Goal: Task Accomplishment & Management: Manage account settings

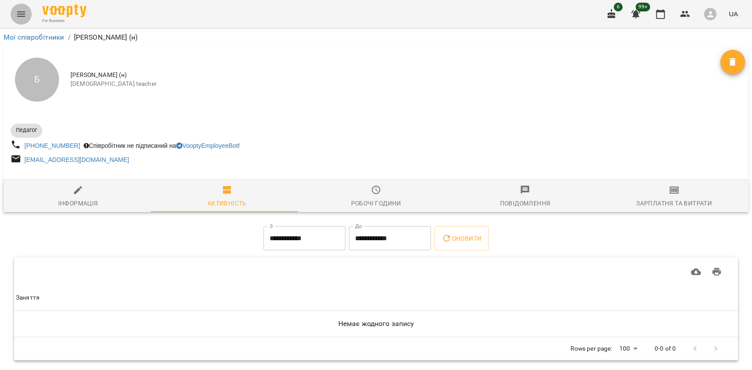
click at [24, 21] on button "Menu" at bounding box center [21, 14] width 21 height 21
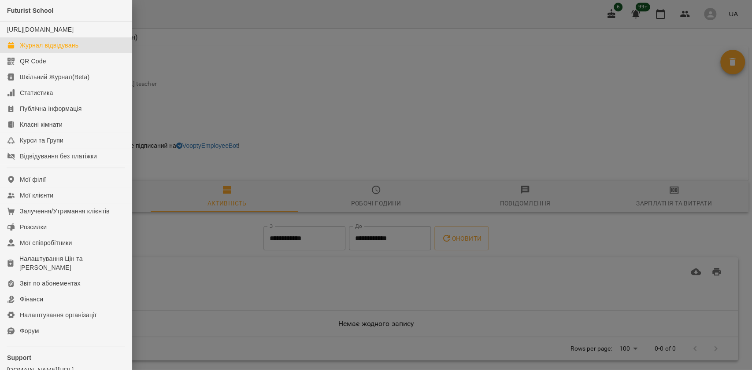
click at [43, 50] on div "Журнал відвідувань" at bounding box center [49, 45] width 59 height 9
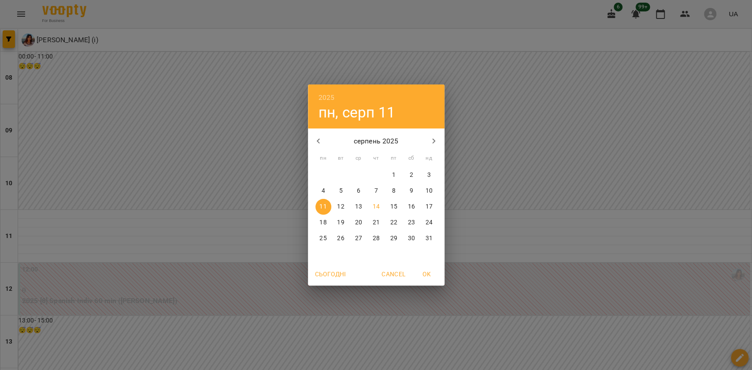
click at [396, 229] on button "22" at bounding box center [394, 223] width 16 height 16
type input "**********"
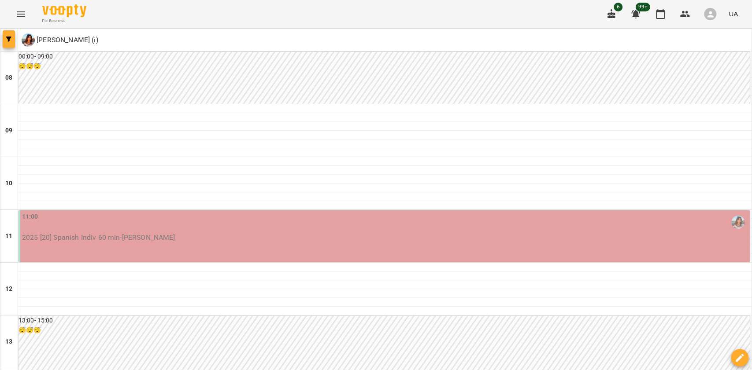
click at [4, 38] on span "button" at bounding box center [9, 39] width 12 height 5
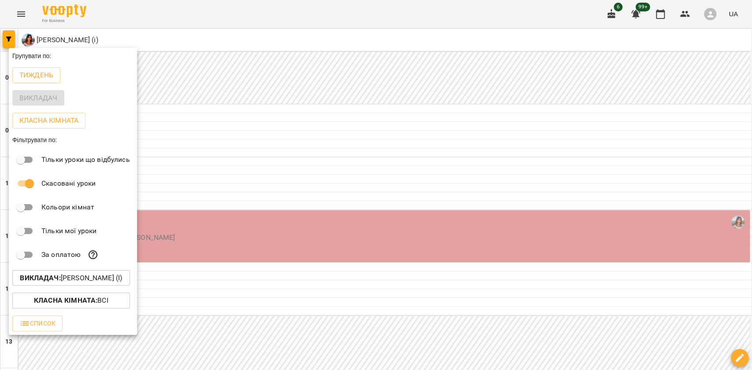
click at [66, 276] on p "Викладач : Циганова Єлизавета (і)" at bounding box center [71, 278] width 102 height 11
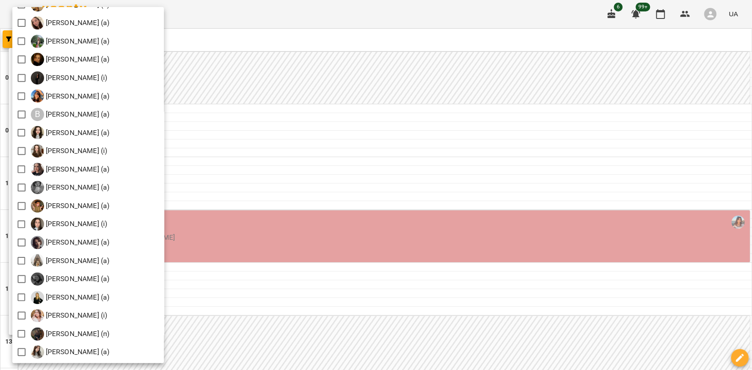
scroll to position [235, 0]
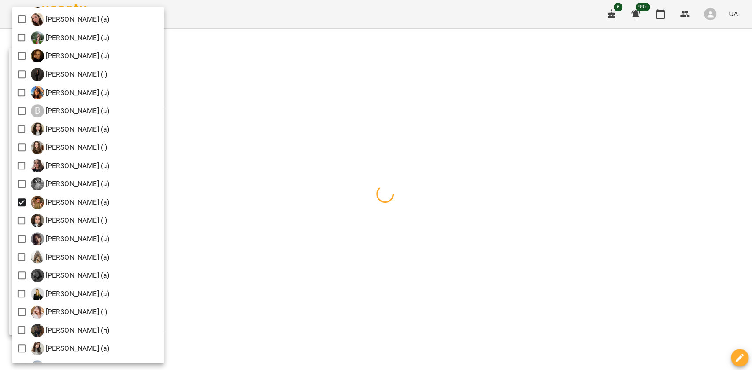
click at [323, 357] on div at bounding box center [376, 185] width 752 height 370
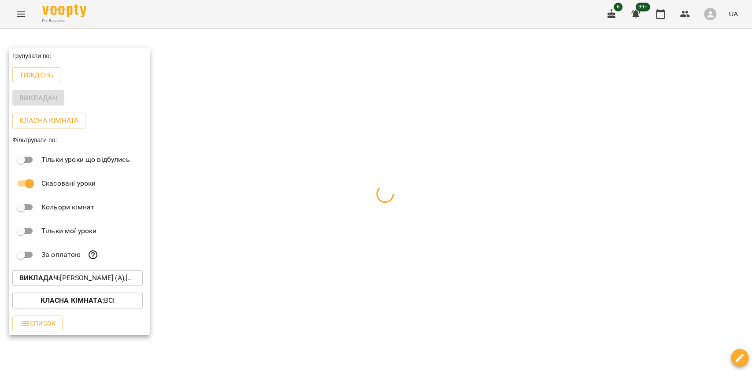
click at [298, 346] on div at bounding box center [376, 185] width 752 height 370
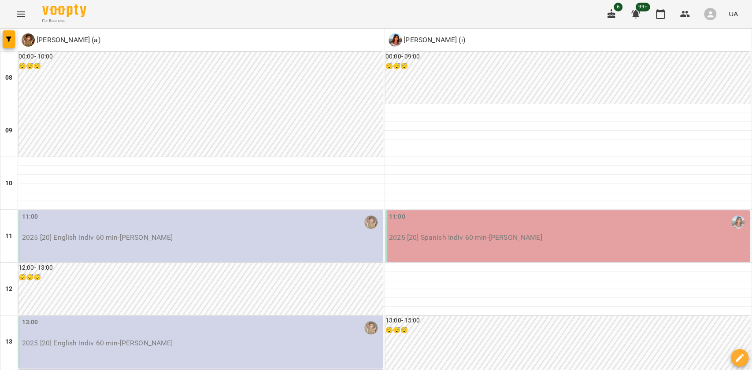
scroll to position [528, 0]
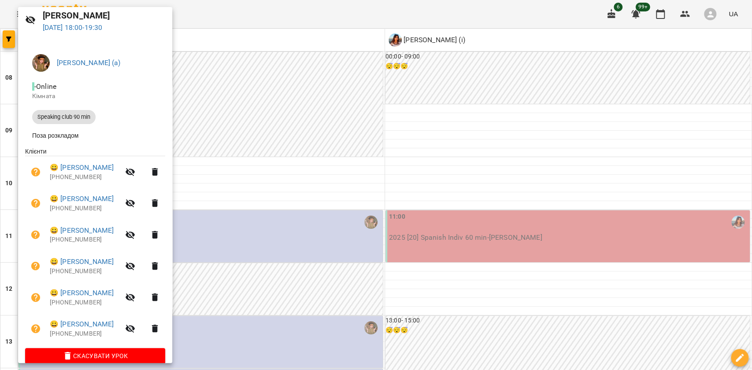
scroll to position [47, 0]
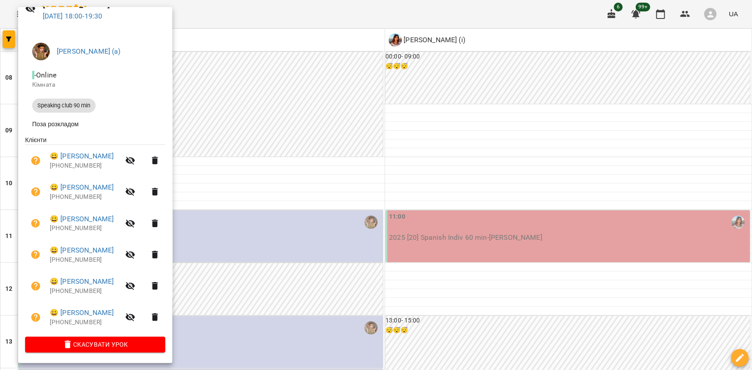
click at [648, 249] on div at bounding box center [376, 185] width 752 height 370
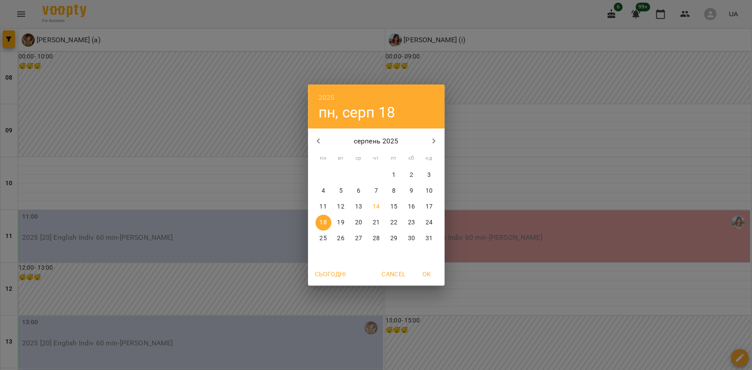
click at [326, 241] on p "25" at bounding box center [322, 238] width 7 height 9
type input "**********"
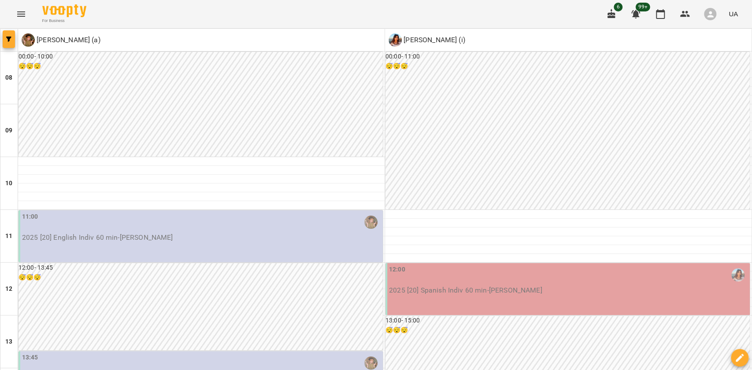
click at [4, 38] on span "button" at bounding box center [9, 39] width 12 height 5
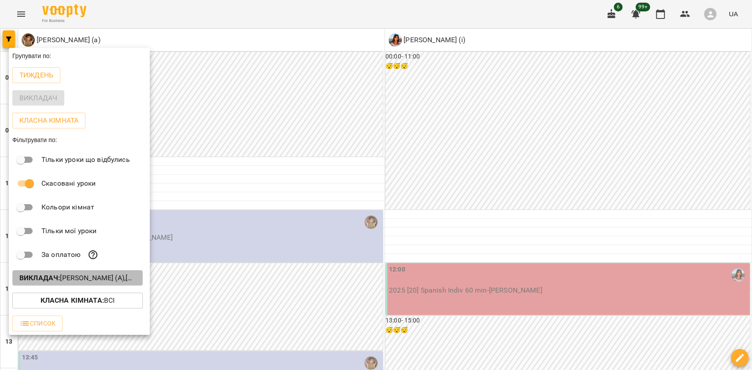
click at [60, 278] on b "Викладач :" at bounding box center [39, 278] width 41 height 8
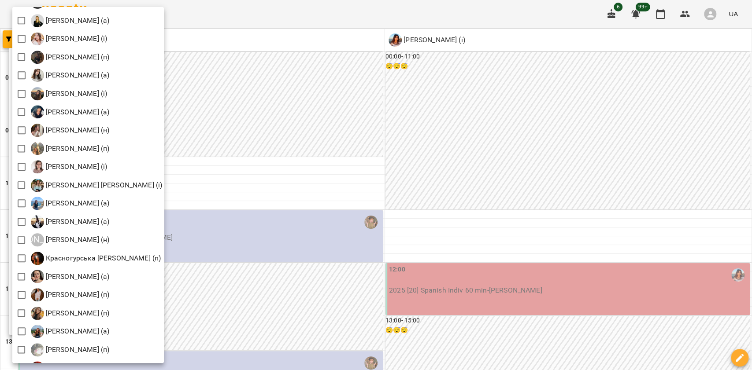
scroll to position [587, 0]
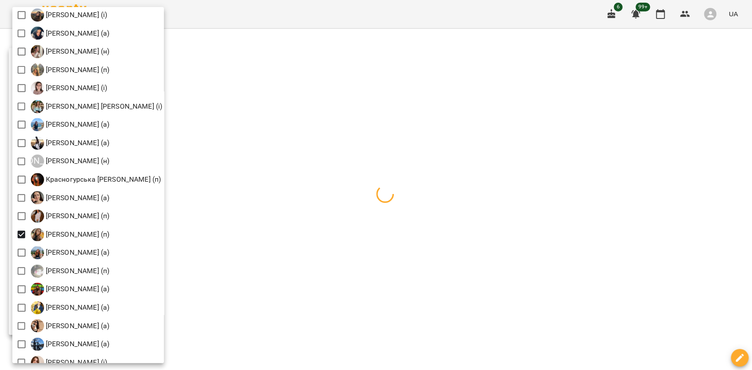
click at [290, 232] on div at bounding box center [376, 185] width 752 height 370
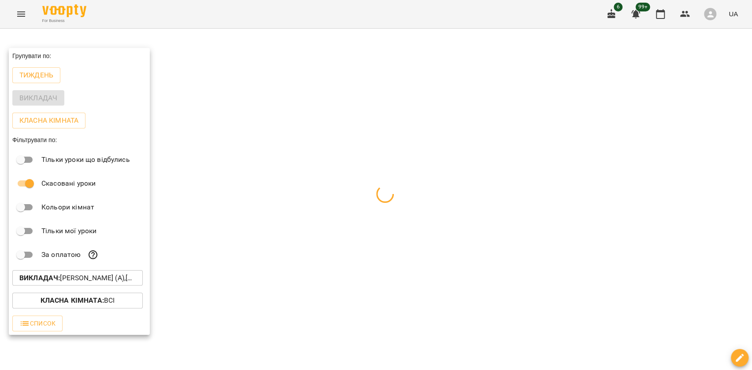
click at [290, 232] on div at bounding box center [376, 185] width 752 height 370
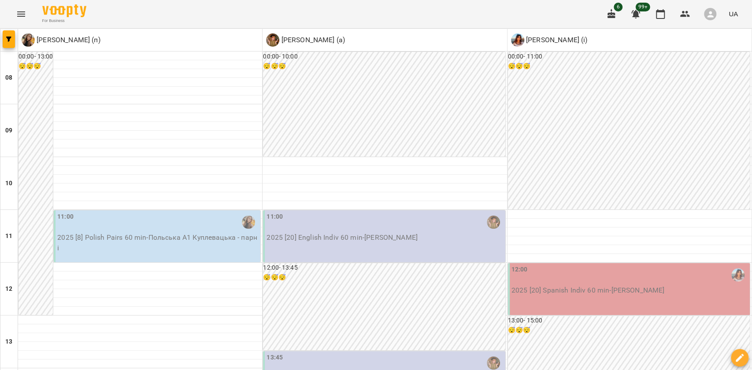
scroll to position [528, 0]
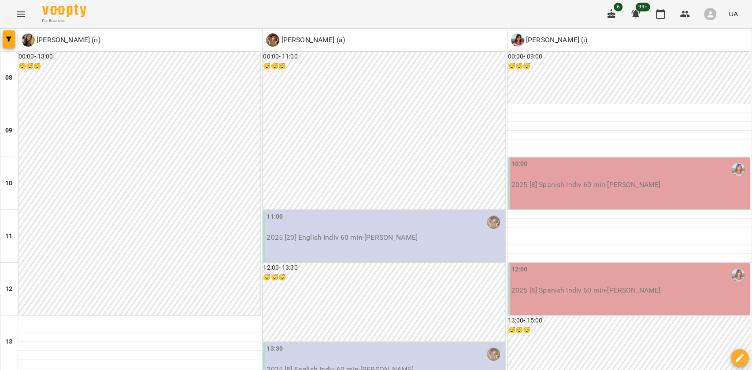
click at [2, 44] on div at bounding box center [9, 40] width 18 height 22
click at [5, 40] on span "button" at bounding box center [9, 39] width 12 height 5
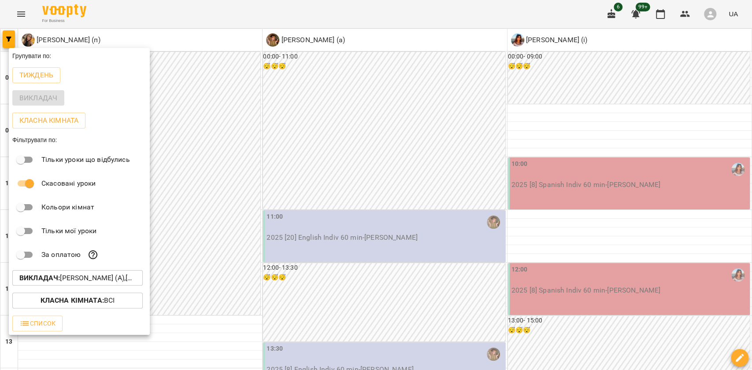
click at [60, 279] on b "Викладач :" at bounding box center [39, 278] width 41 height 8
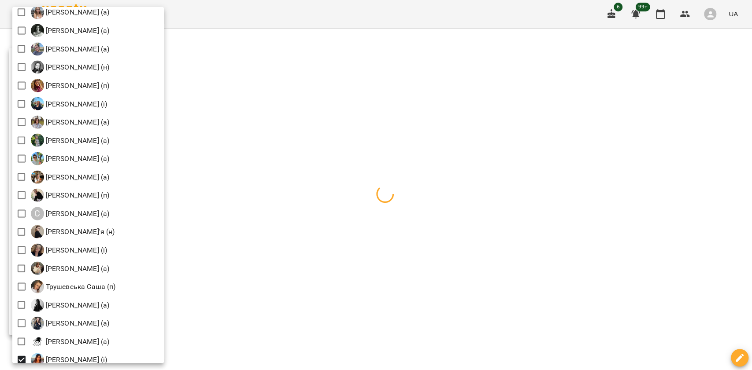
scroll to position [1115, 0]
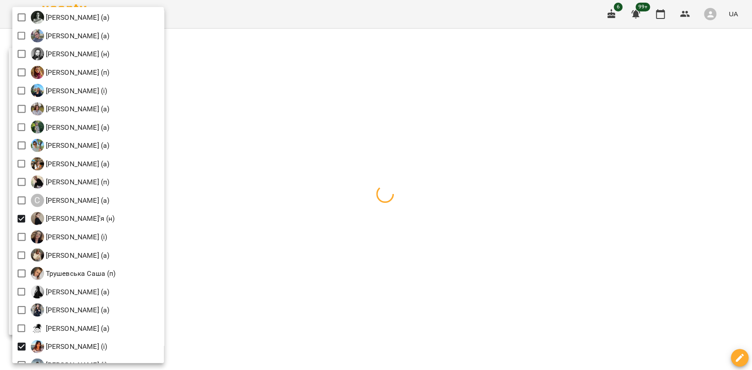
click at [325, 287] on div at bounding box center [376, 185] width 752 height 370
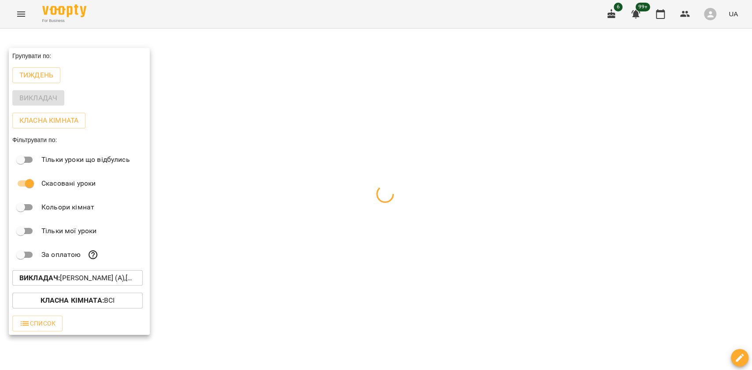
click at [373, 271] on div at bounding box center [376, 185] width 752 height 370
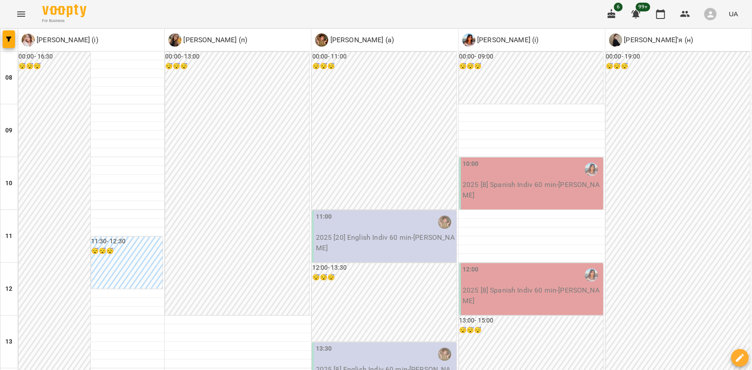
scroll to position [532, 0]
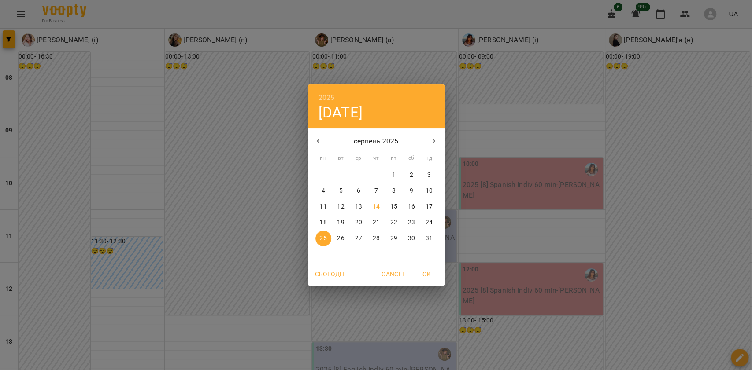
click at [411, 226] on p "23" at bounding box center [410, 222] width 7 height 9
type input "**********"
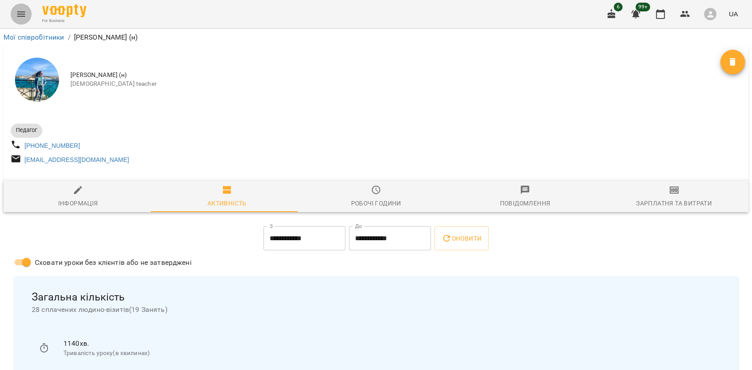
click at [20, 15] on icon "Menu" at bounding box center [21, 14] width 11 height 11
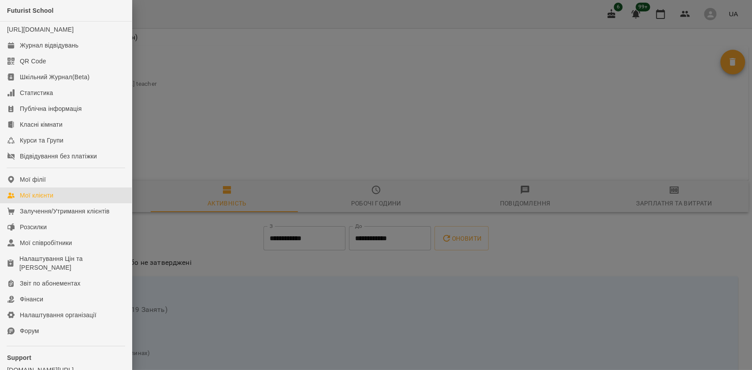
click at [35, 203] on link "Мої клієнти" at bounding box center [66, 196] width 132 height 16
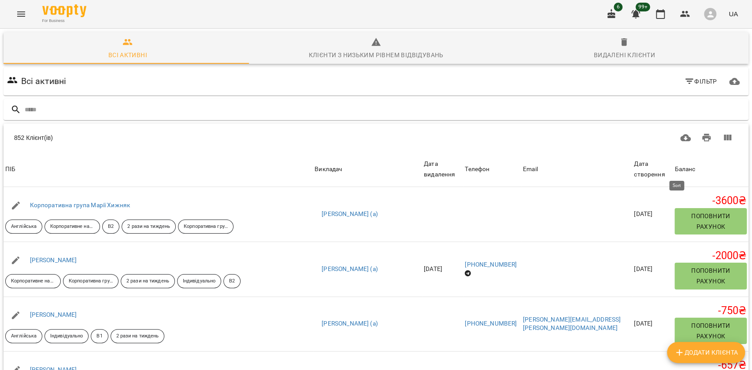
click at [688, 168] on div "Баланс" at bounding box center [684, 169] width 21 height 11
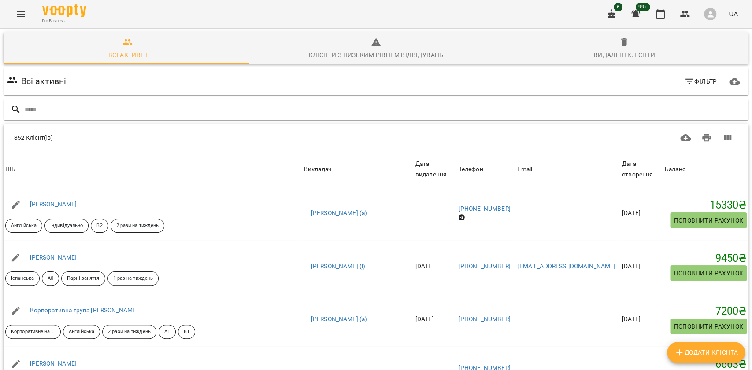
click at [683, 168] on div "Баланс" at bounding box center [674, 169] width 21 height 11
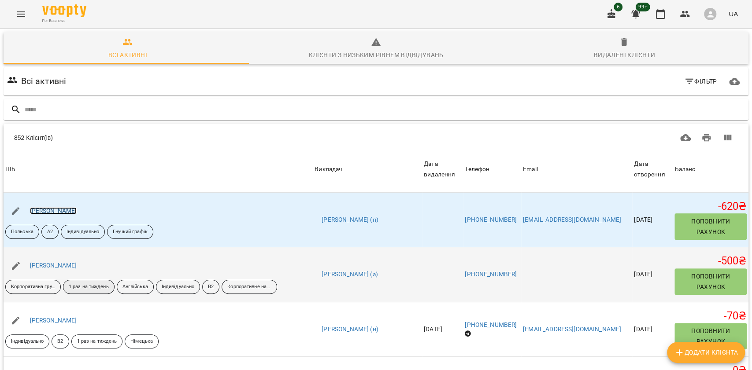
scroll to position [235, 0]
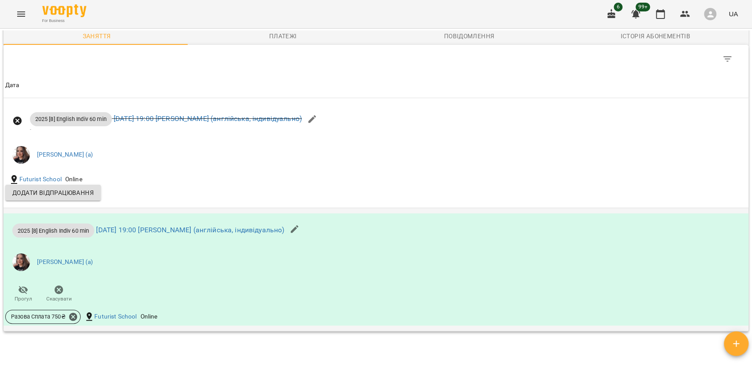
scroll to position [807, 0]
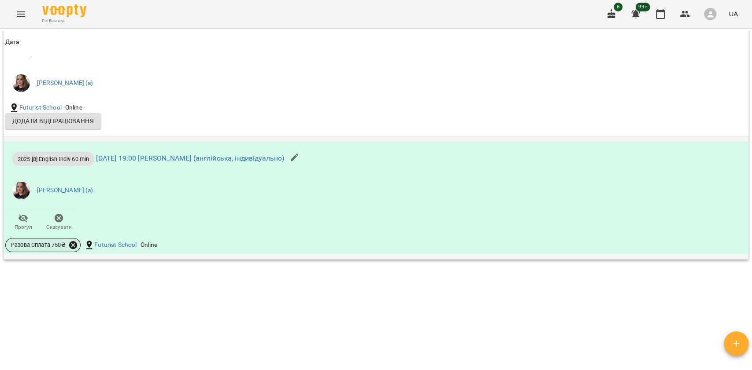
click at [71, 244] on icon at bounding box center [73, 245] width 8 height 8
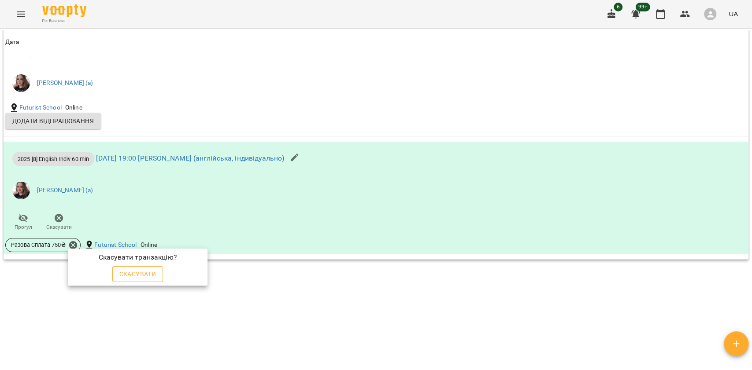
click at [121, 272] on span "Скасувати" at bounding box center [137, 274] width 37 height 11
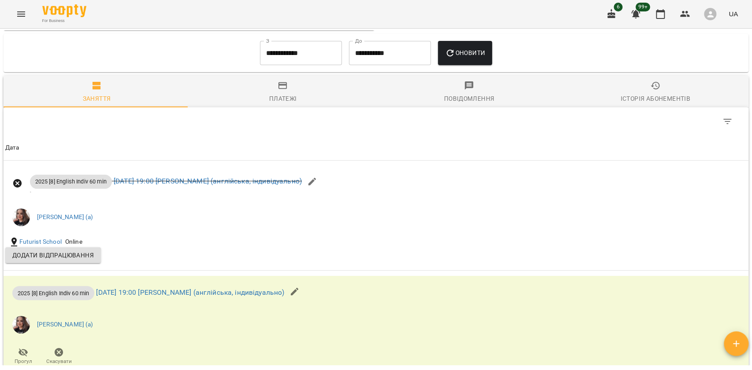
scroll to position [822, 0]
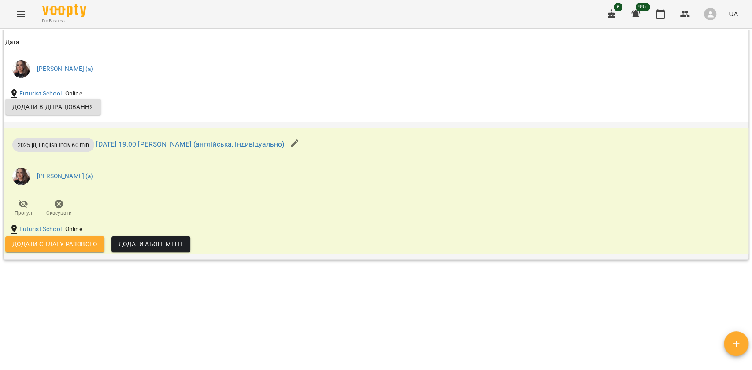
click at [305, 147] on button "button" at bounding box center [294, 143] width 21 height 21
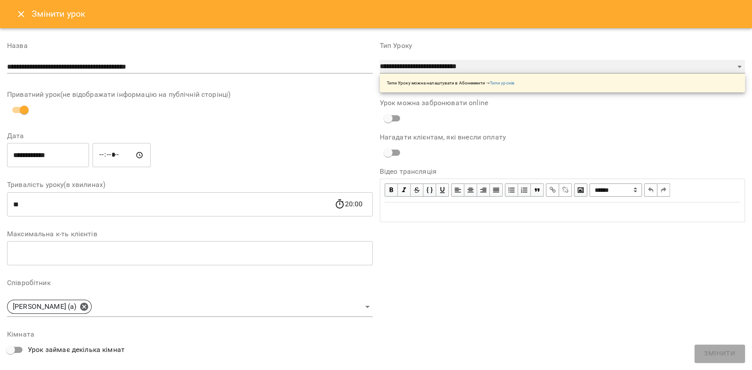
click at [403, 65] on select "**********" at bounding box center [561, 67] width 365 height 14
select select "**********"
click at [379, 60] on select "**********" at bounding box center [561, 67] width 365 height 14
click at [696, 360] on button "Змінити" at bounding box center [719, 354] width 51 height 18
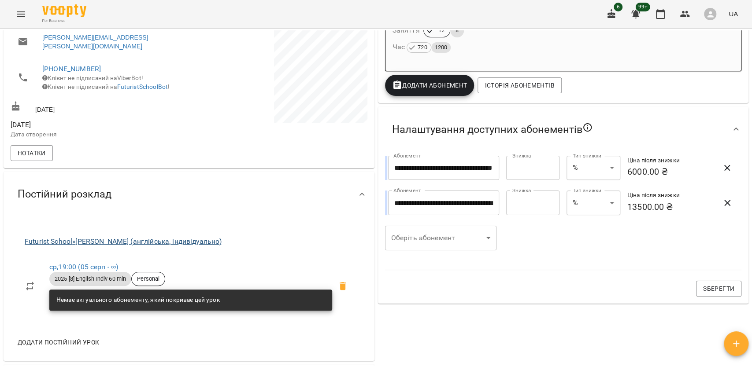
scroll to position [256, 0]
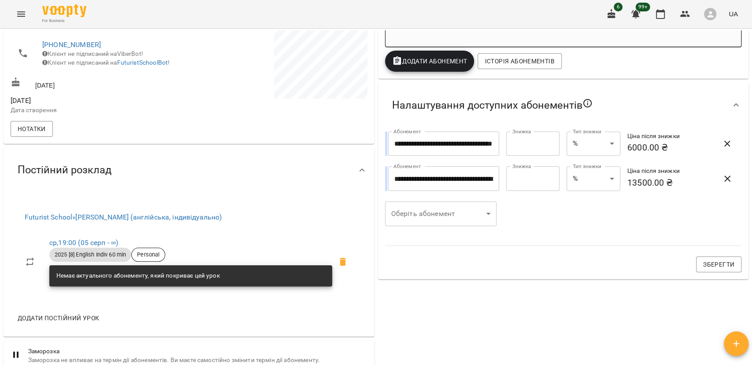
click at [85, 238] on span "ср , 19:00 (05 серп - ∞)" at bounding box center [190, 243] width 283 height 11
click at [91, 242] on link "ср , 19:00 (05 серп - ∞)" at bounding box center [83, 243] width 69 height 8
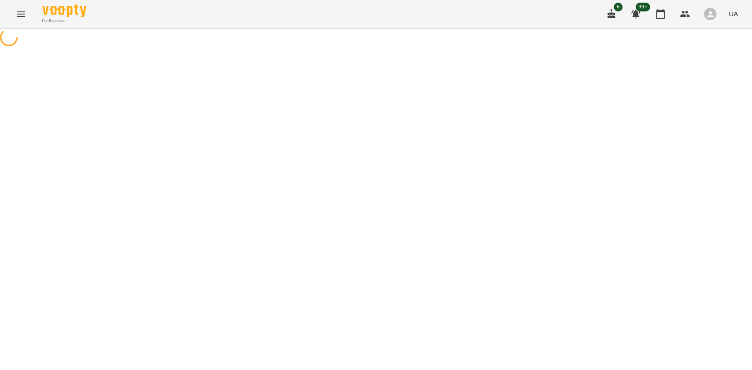
select select "*"
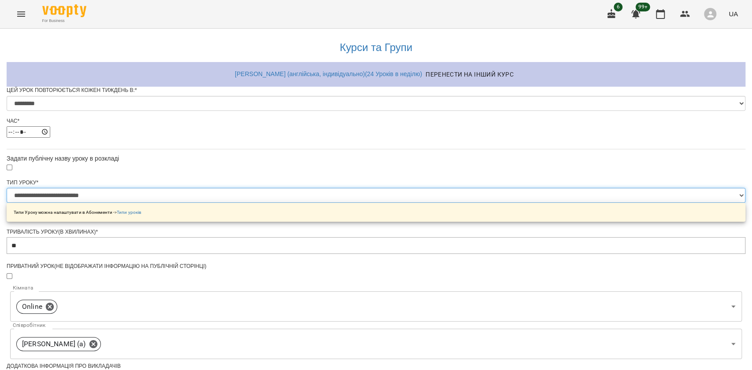
click at [329, 203] on select "**********" at bounding box center [376, 195] width 738 height 15
select select "**********"
click at [265, 203] on select "**********" at bounding box center [376, 195] width 738 height 15
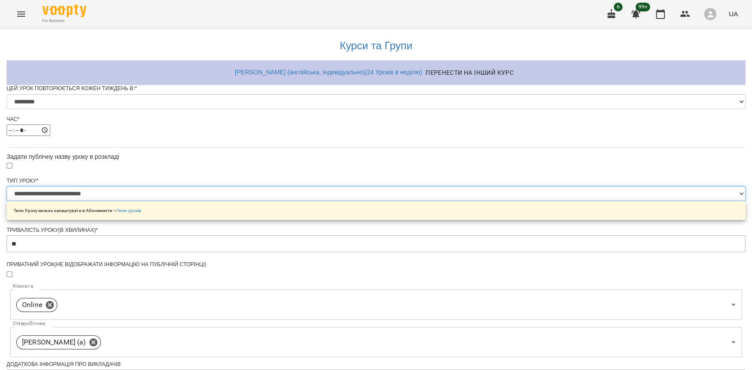
scroll to position [343, 0]
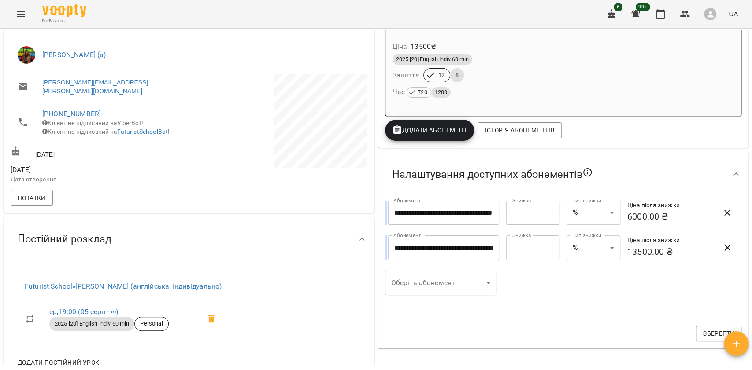
scroll to position [411, 0]
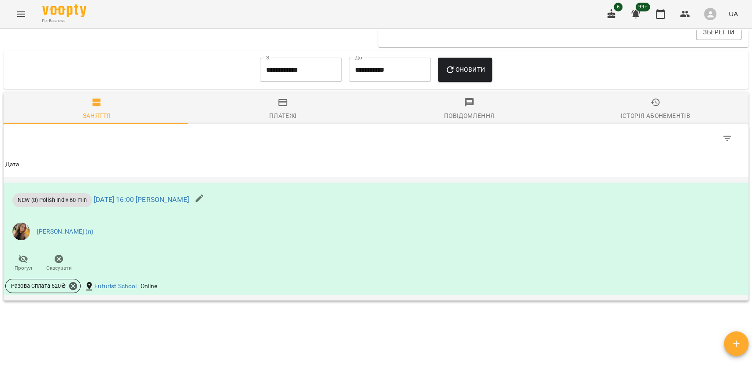
scroll to position [554, 0]
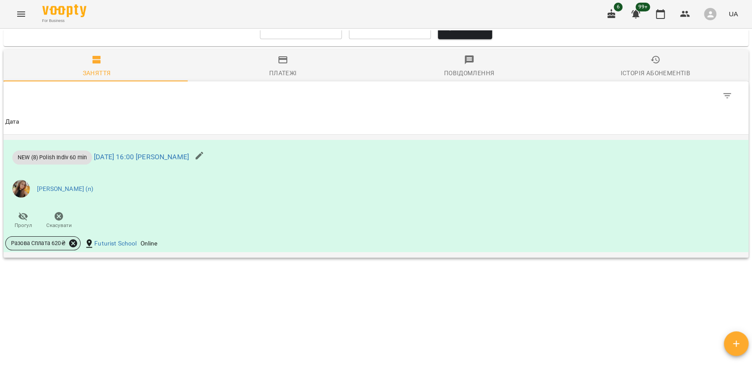
click at [69, 245] on icon at bounding box center [73, 243] width 8 height 8
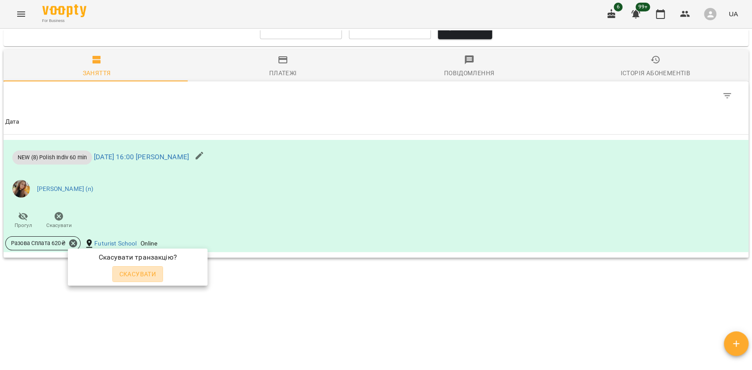
click at [139, 275] on span "Скасувати" at bounding box center [137, 274] width 37 height 11
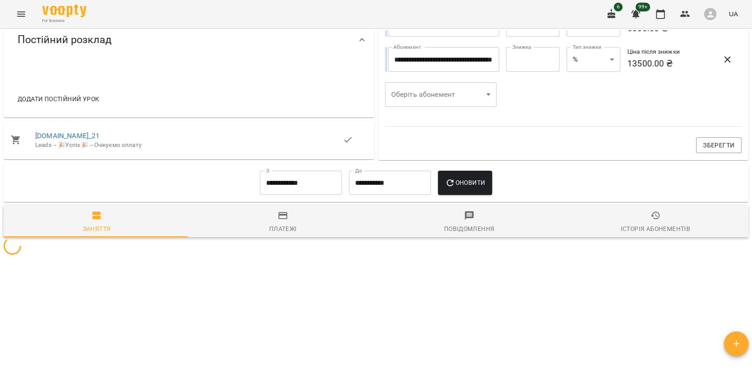
scroll to position [376, 0]
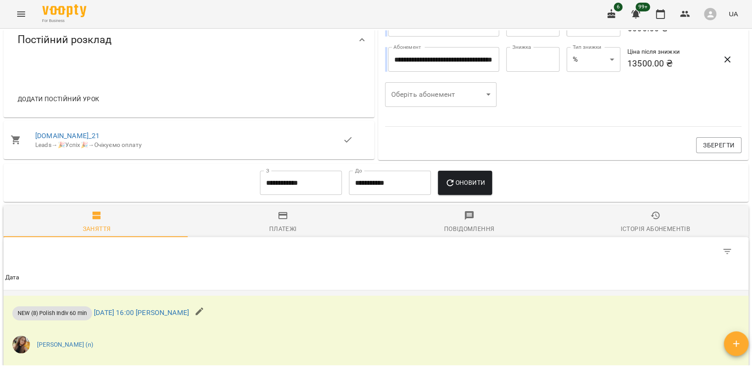
click at [210, 313] on button "button" at bounding box center [199, 311] width 21 height 21
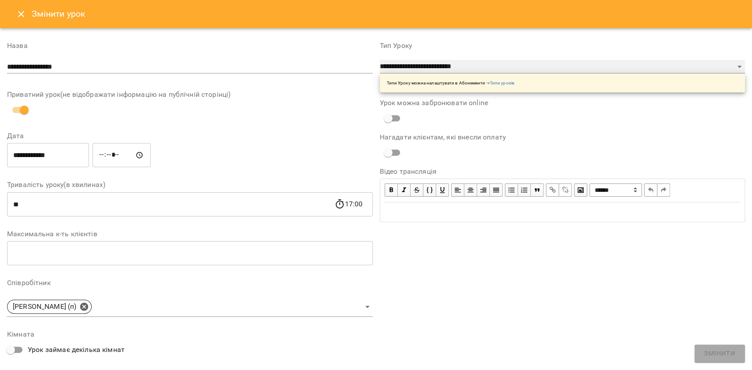
click at [416, 70] on select "**********" at bounding box center [561, 67] width 365 height 14
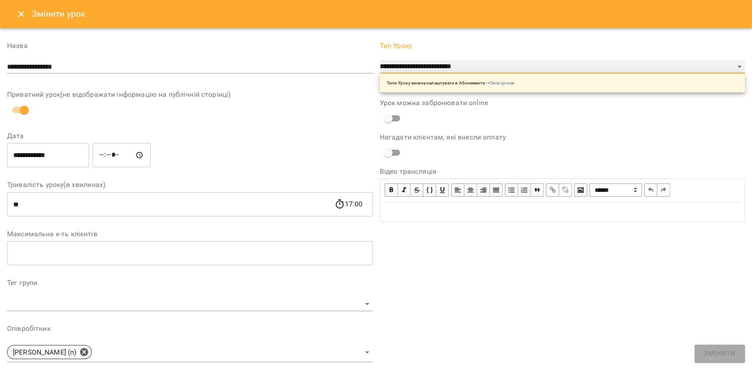
select select "**********"
click at [379, 60] on select "**********" at bounding box center [561, 67] width 365 height 14
click at [712, 358] on span "Змінити" at bounding box center [719, 353] width 31 height 11
